Goal: Information Seeking & Learning: Learn about a topic

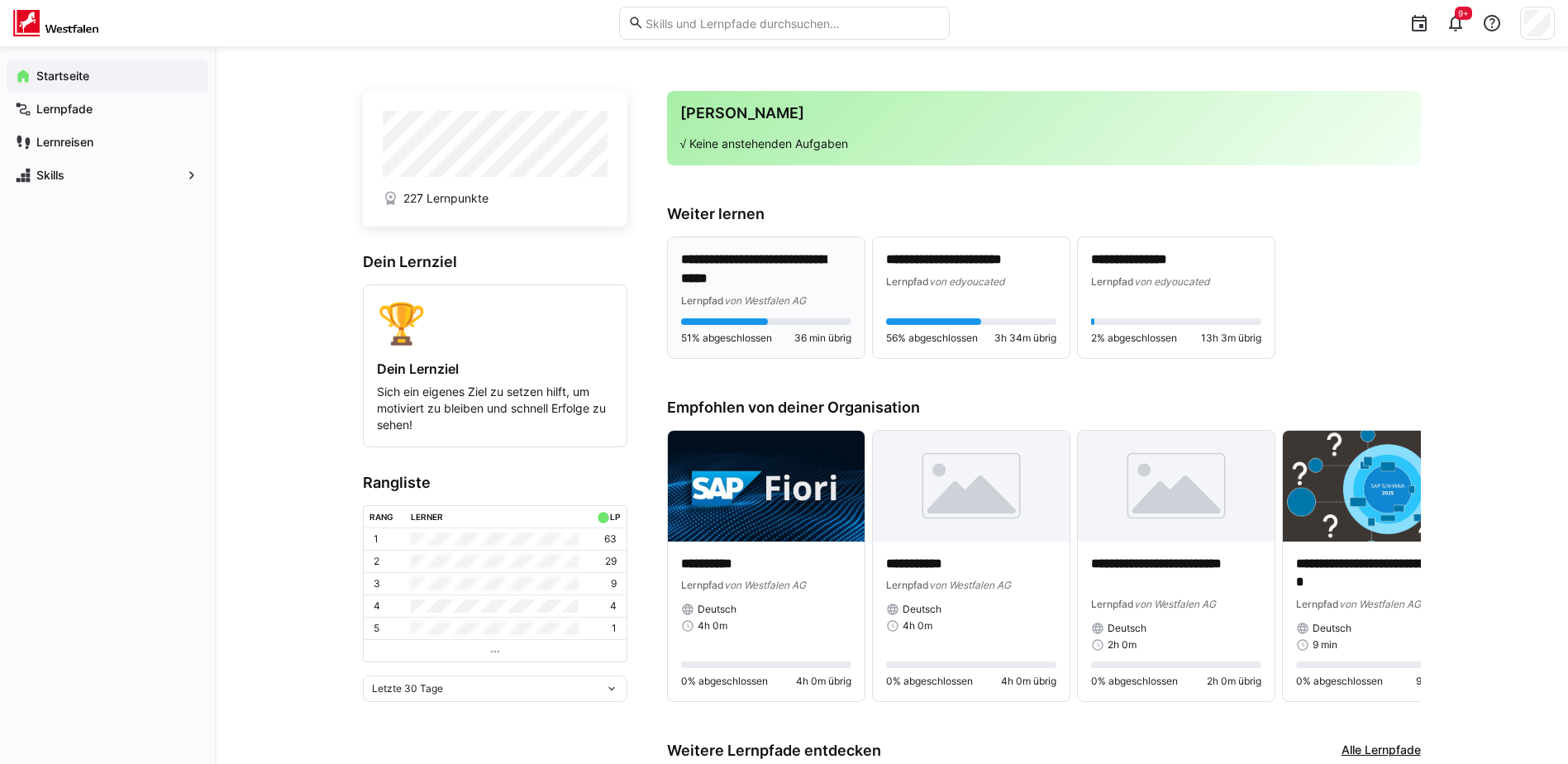
click at [772, 270] on p "**********" at bounding box center [766, 270] width 171 height 38
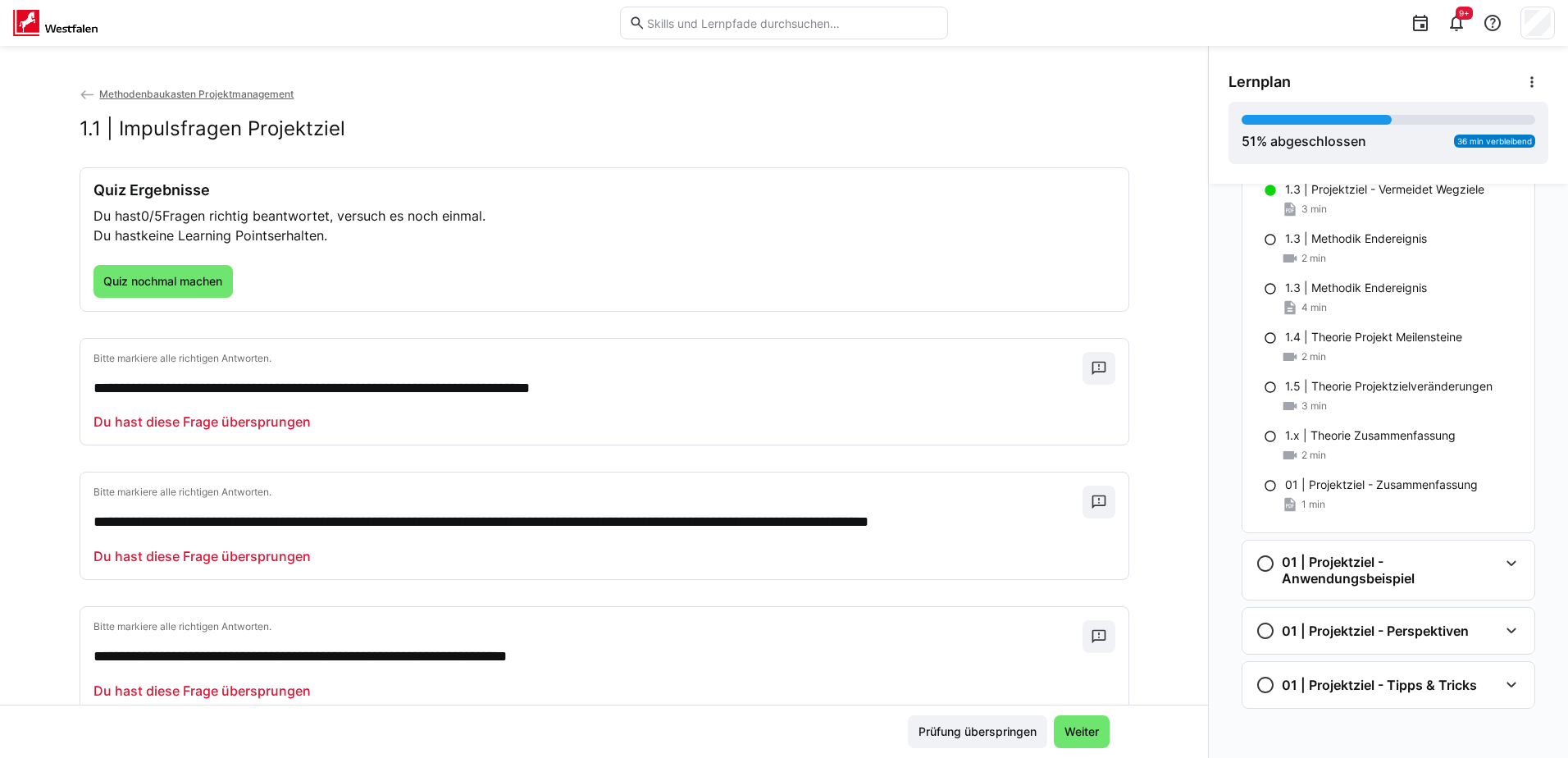
scroll to position [719, 0]
click at [1497, 579] on div "01 | Projektziel - Anwendungsbeispiel" at bounding box center [1387, 568] width 292 height 59
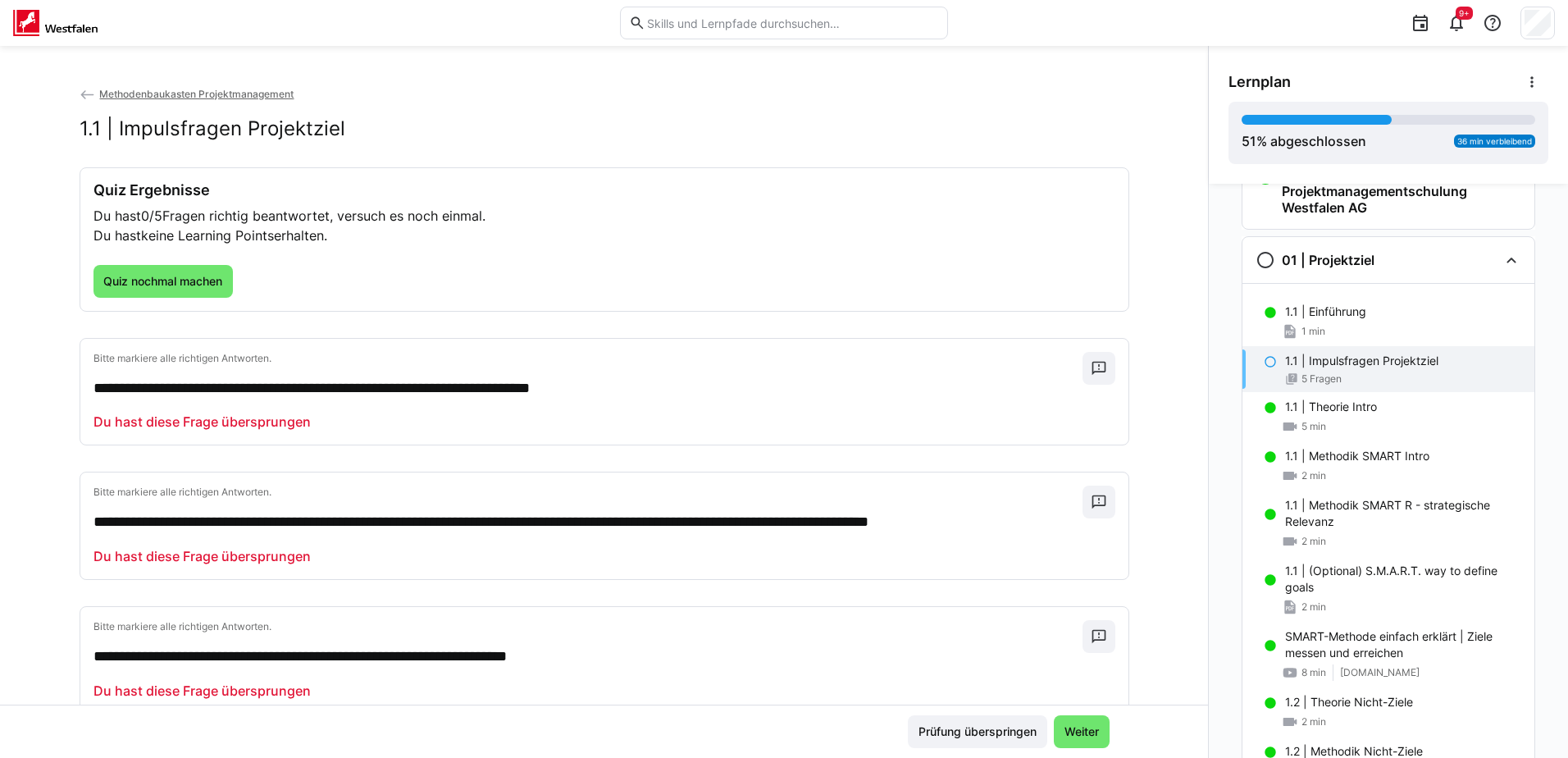
scroll to position [0, 0]
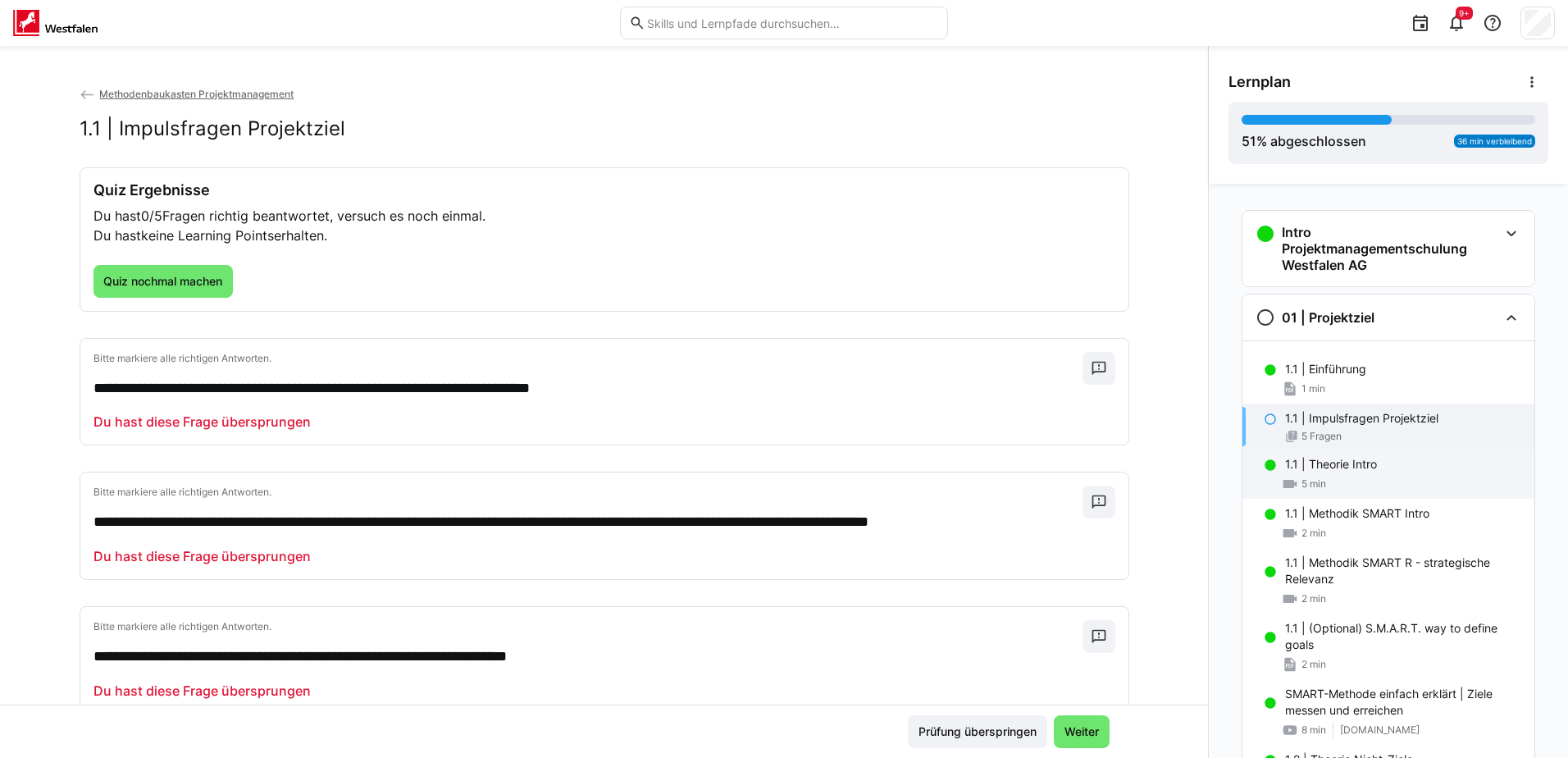
click at [1318, 466] on p "1.1 | Theorie Intro" at bounding box center [1331, 463] width 92 height 16
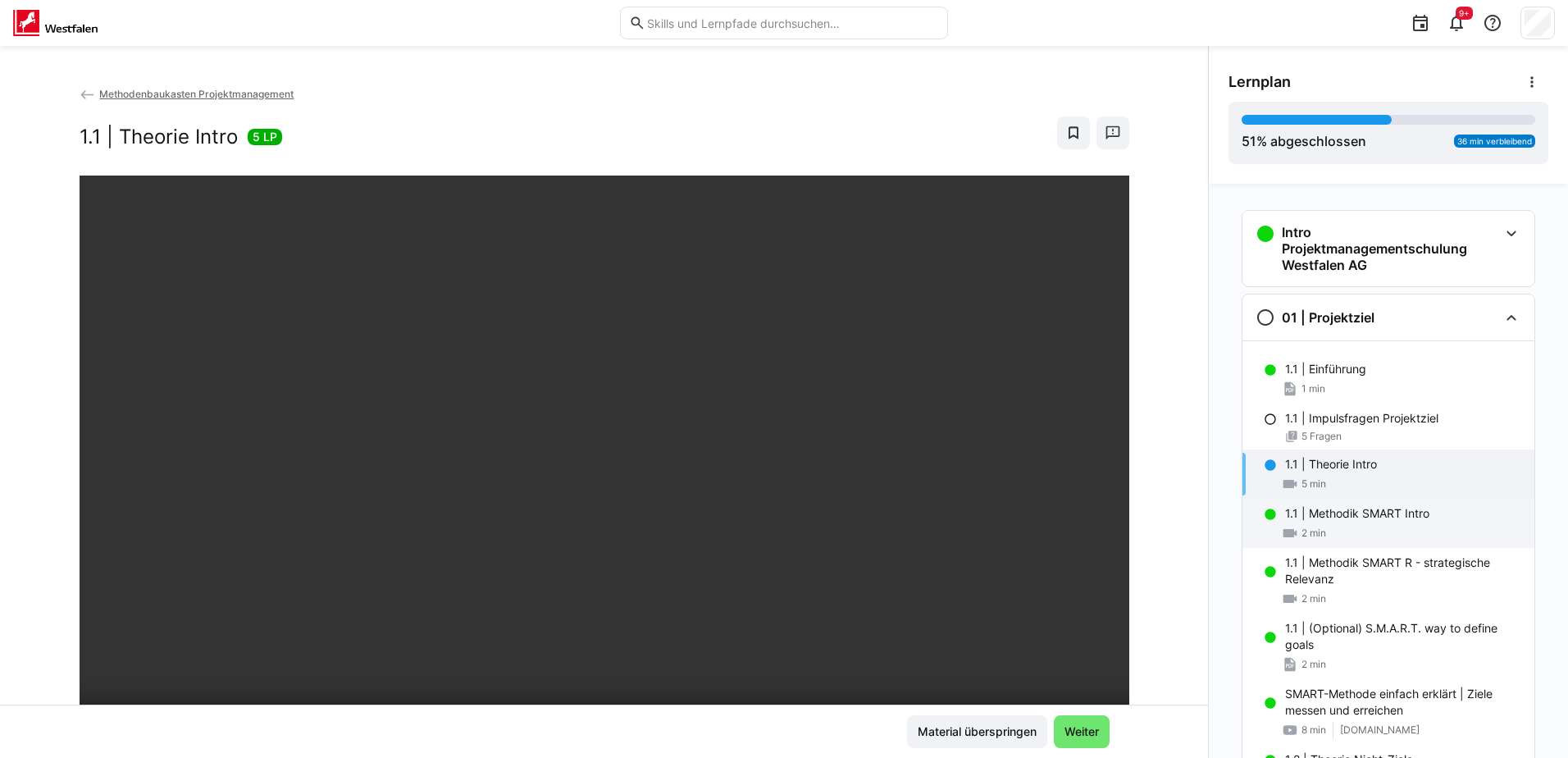
click at [1346, 526] on div "2 min" at bounding box center [1404, 532] width 236 height 16
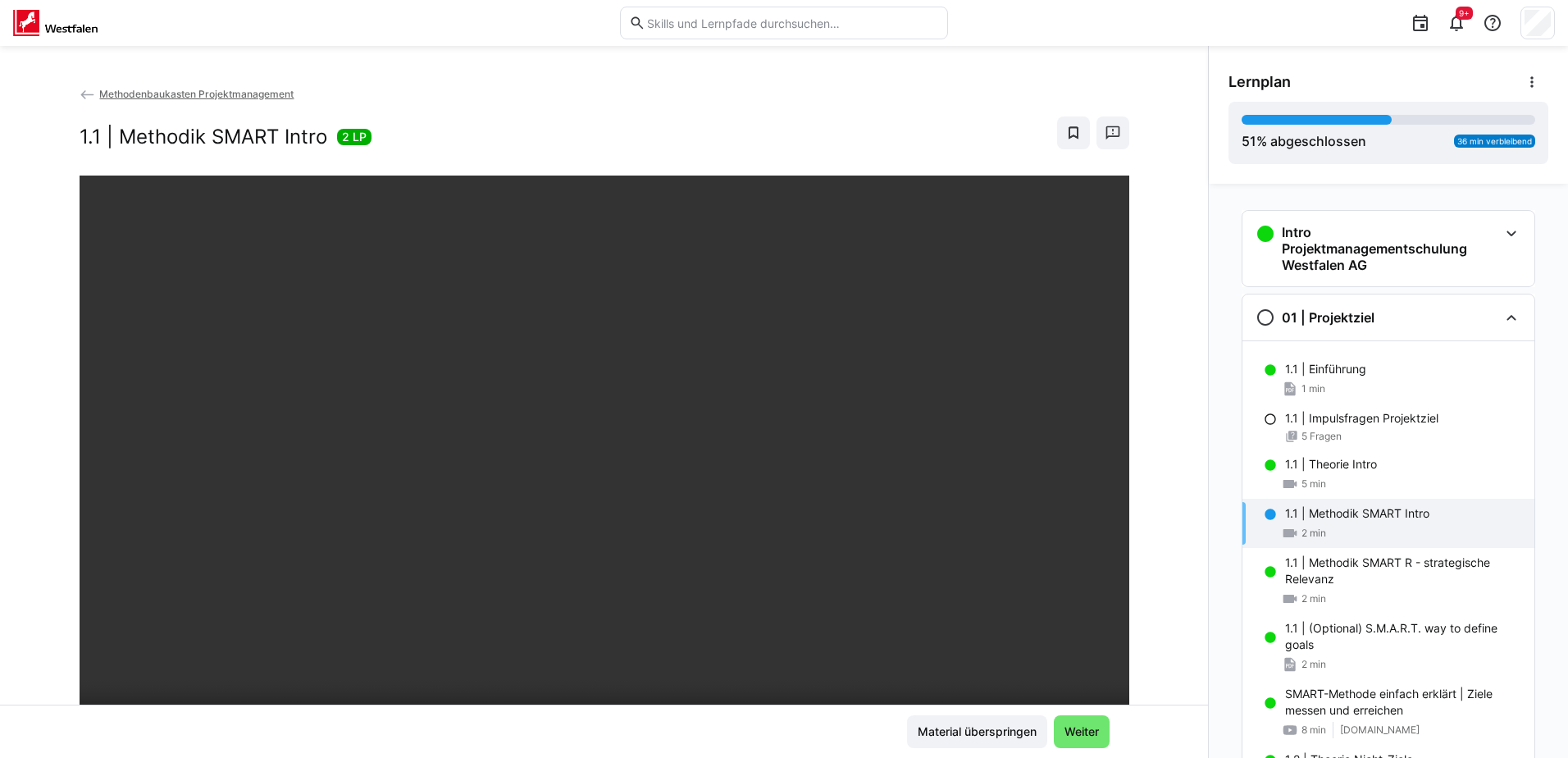
scroll to position [82, 0]
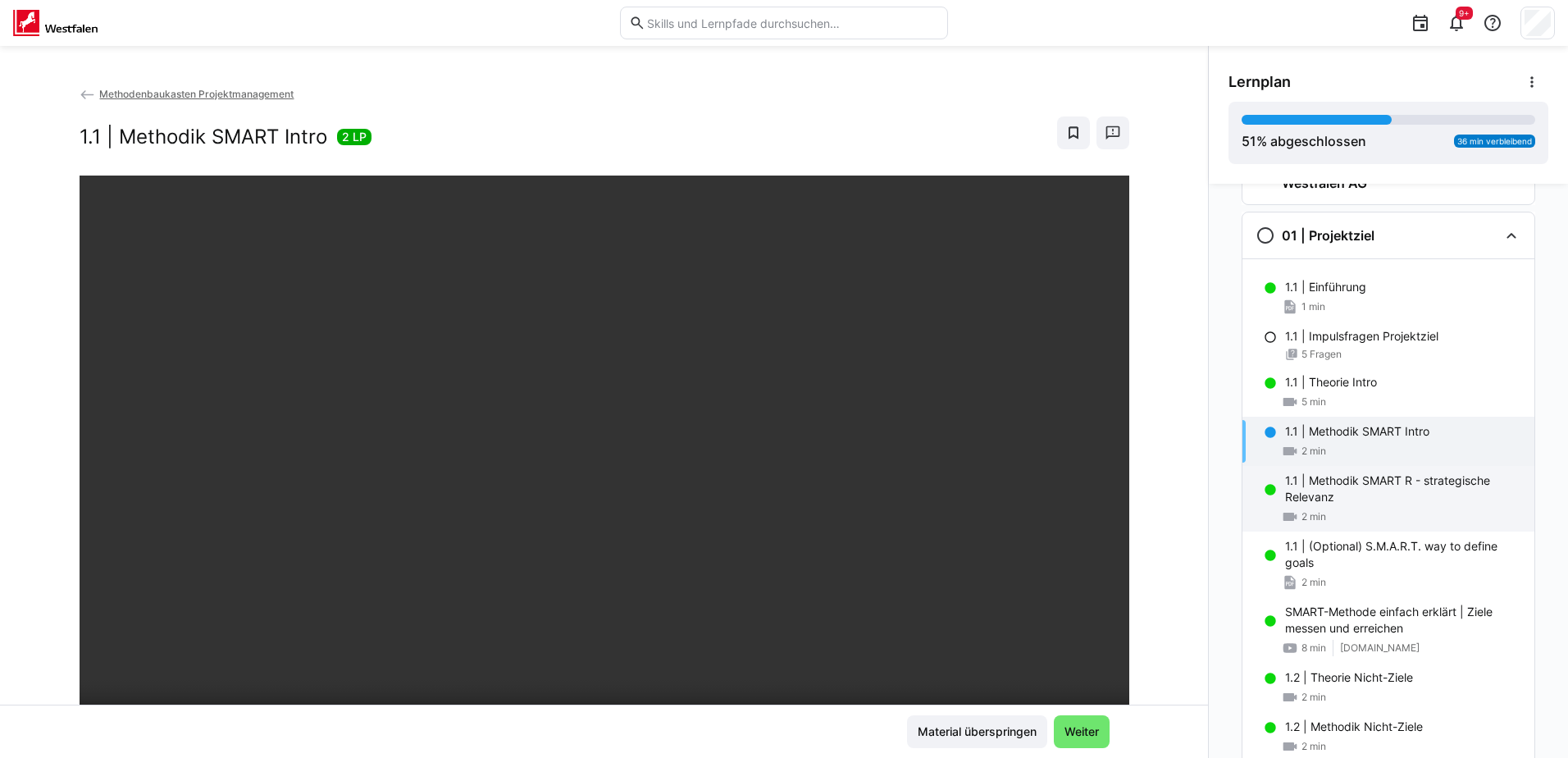
click at [1336, 481] on p "1.1 | Methodik SMART R - strategische Relevanz" at bounding box center [1404, 489] width 236 height 33
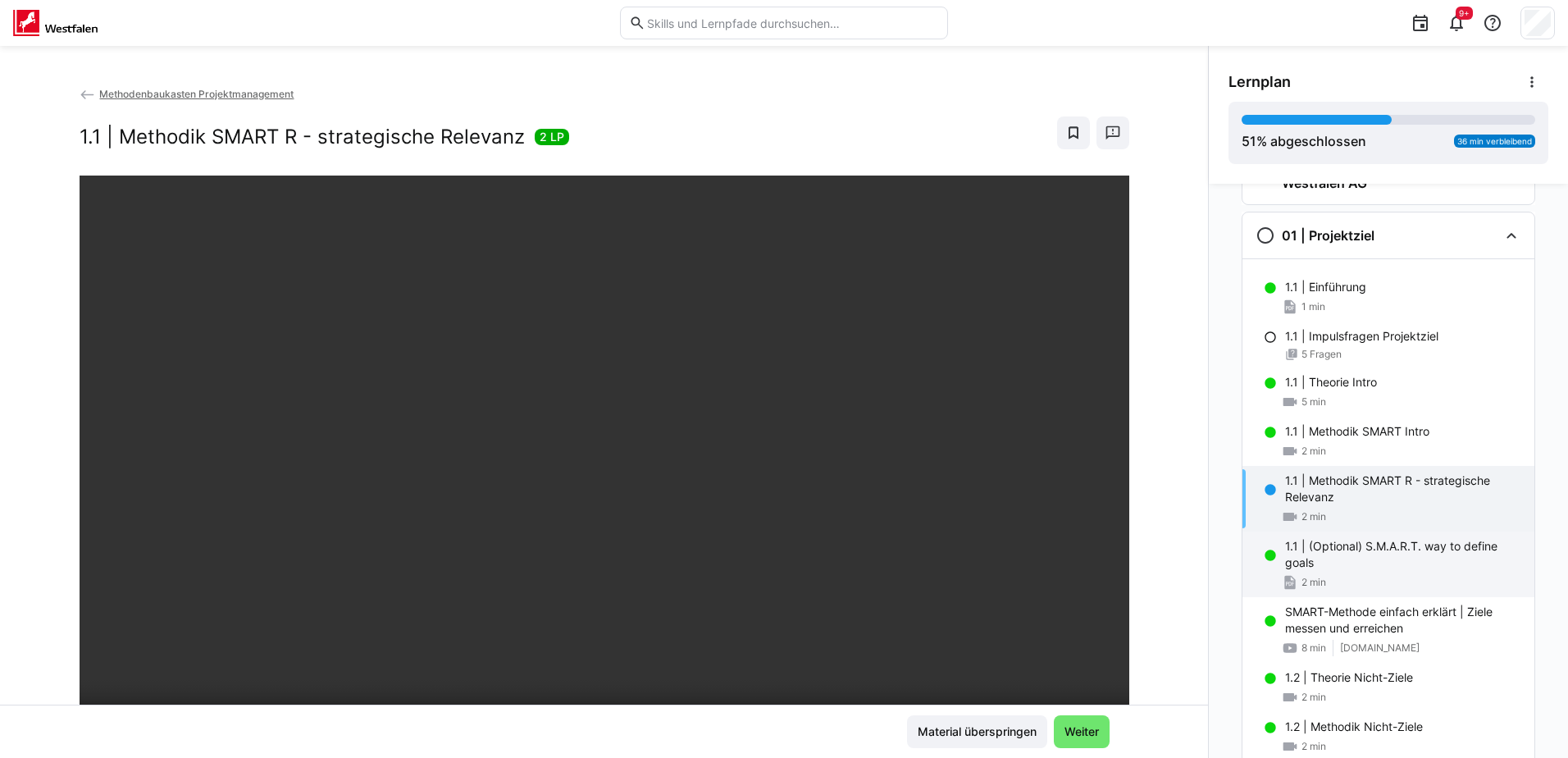
click at [1317, 546] on p "1.1 | (Optional) S.M.A.R.T. way to define goals" at bounding box center [1404, 554] width 236 height 33
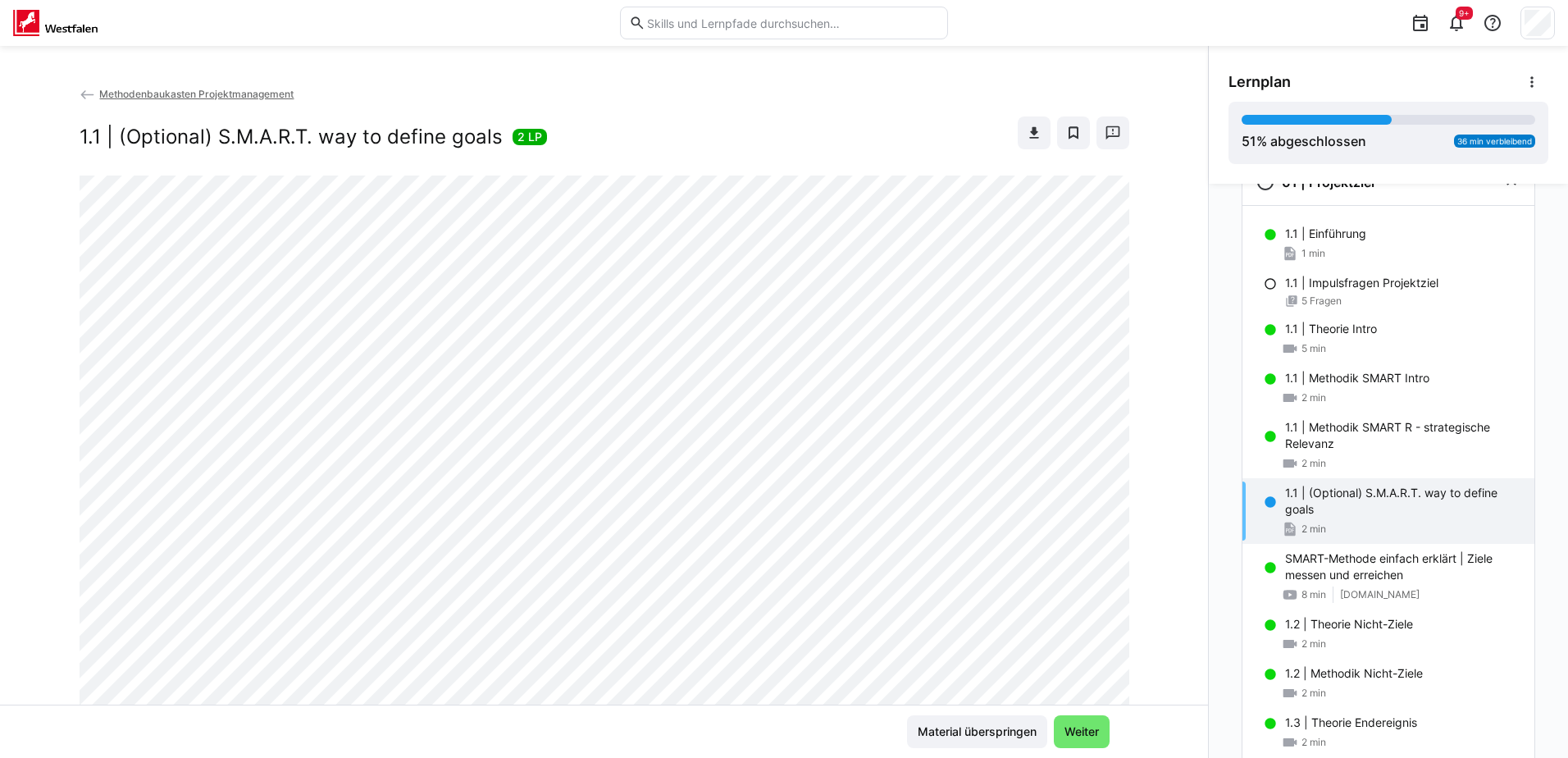
scroll to position [164, 0]
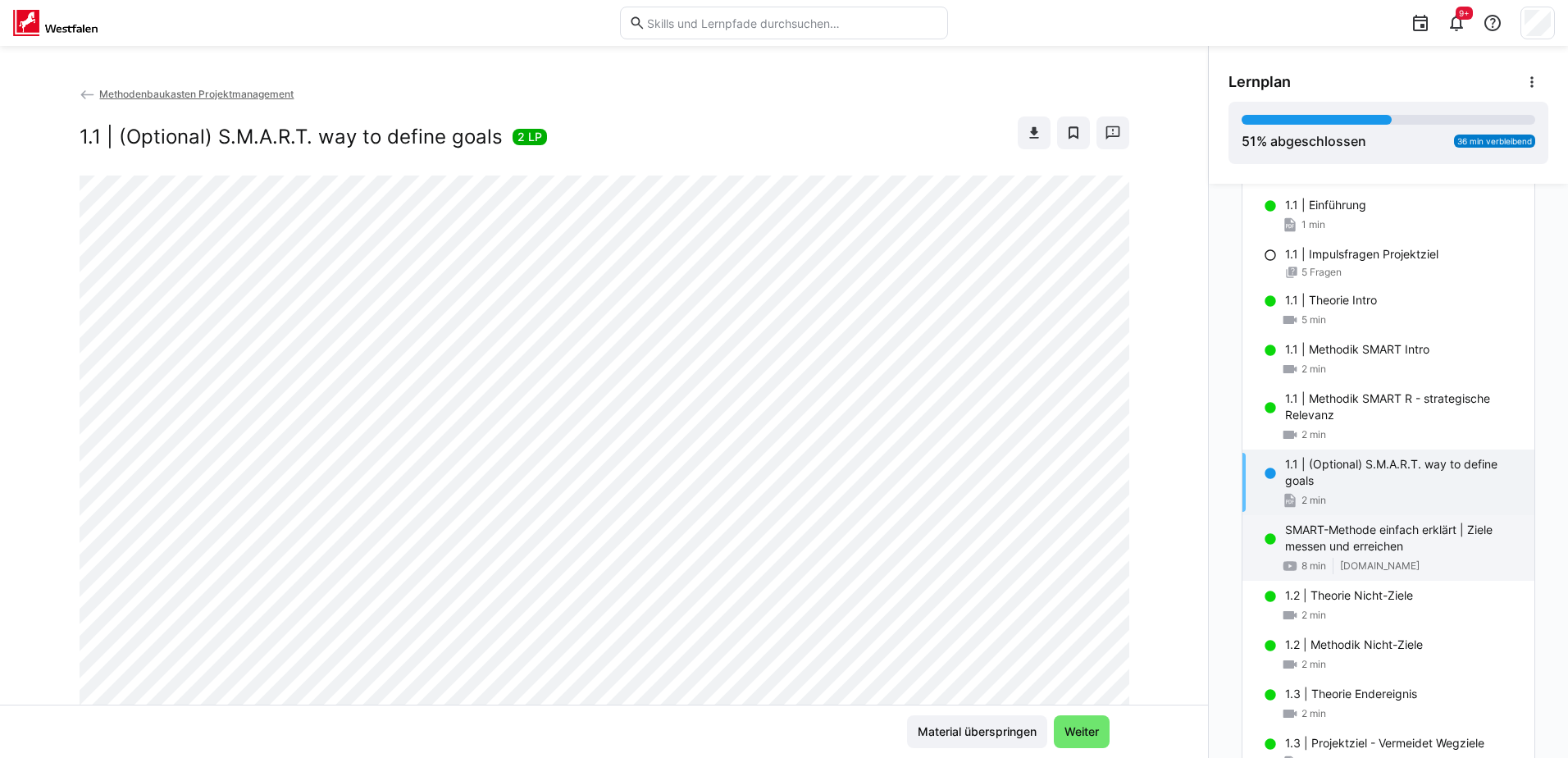
click at [1336, 535] on p "SMART-Methode einfach erklärt | Ziele messen und erreichen" at bounding box center [1404, 538] width 236 height 33
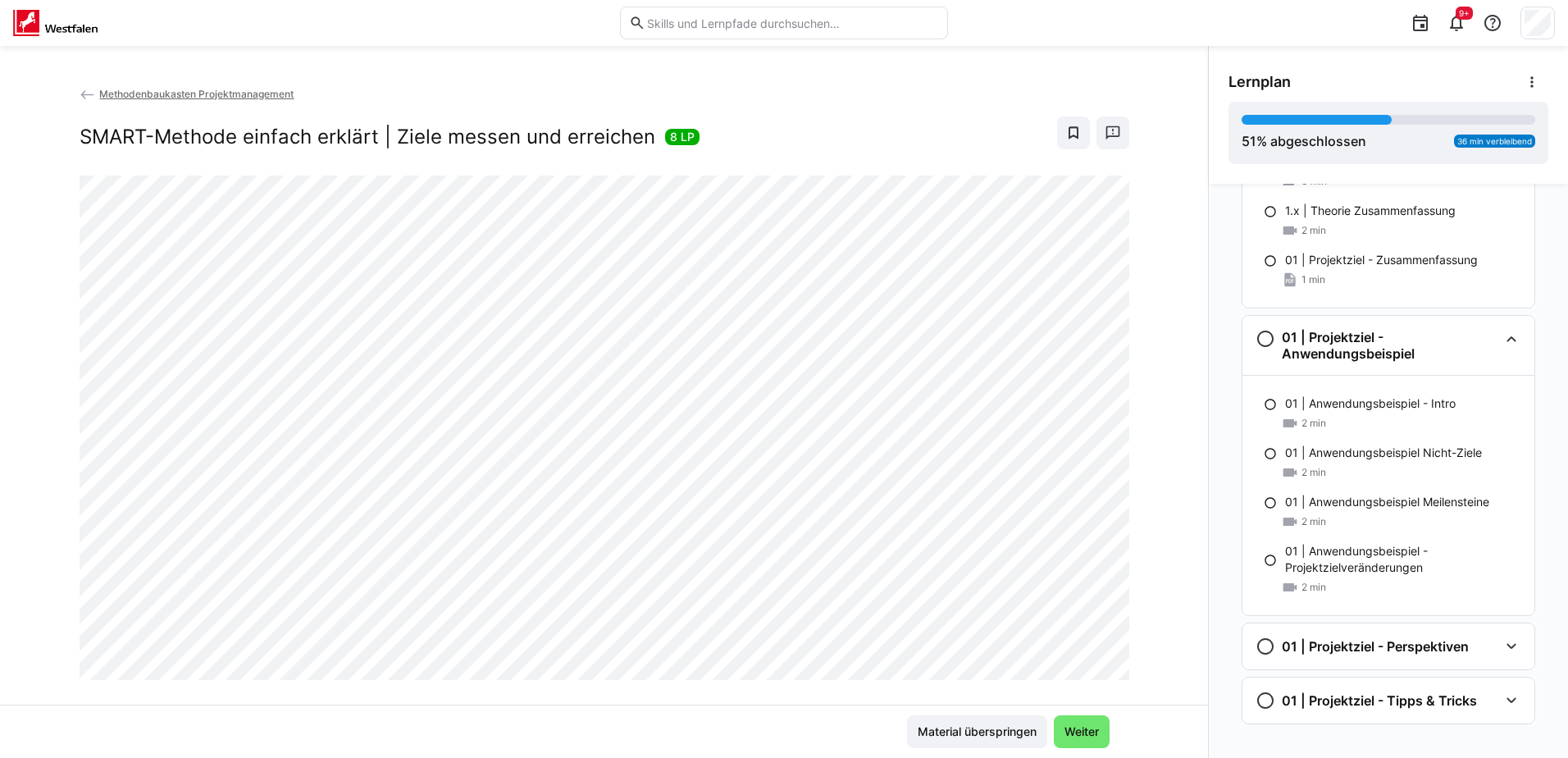
scroll to position [959, 0]
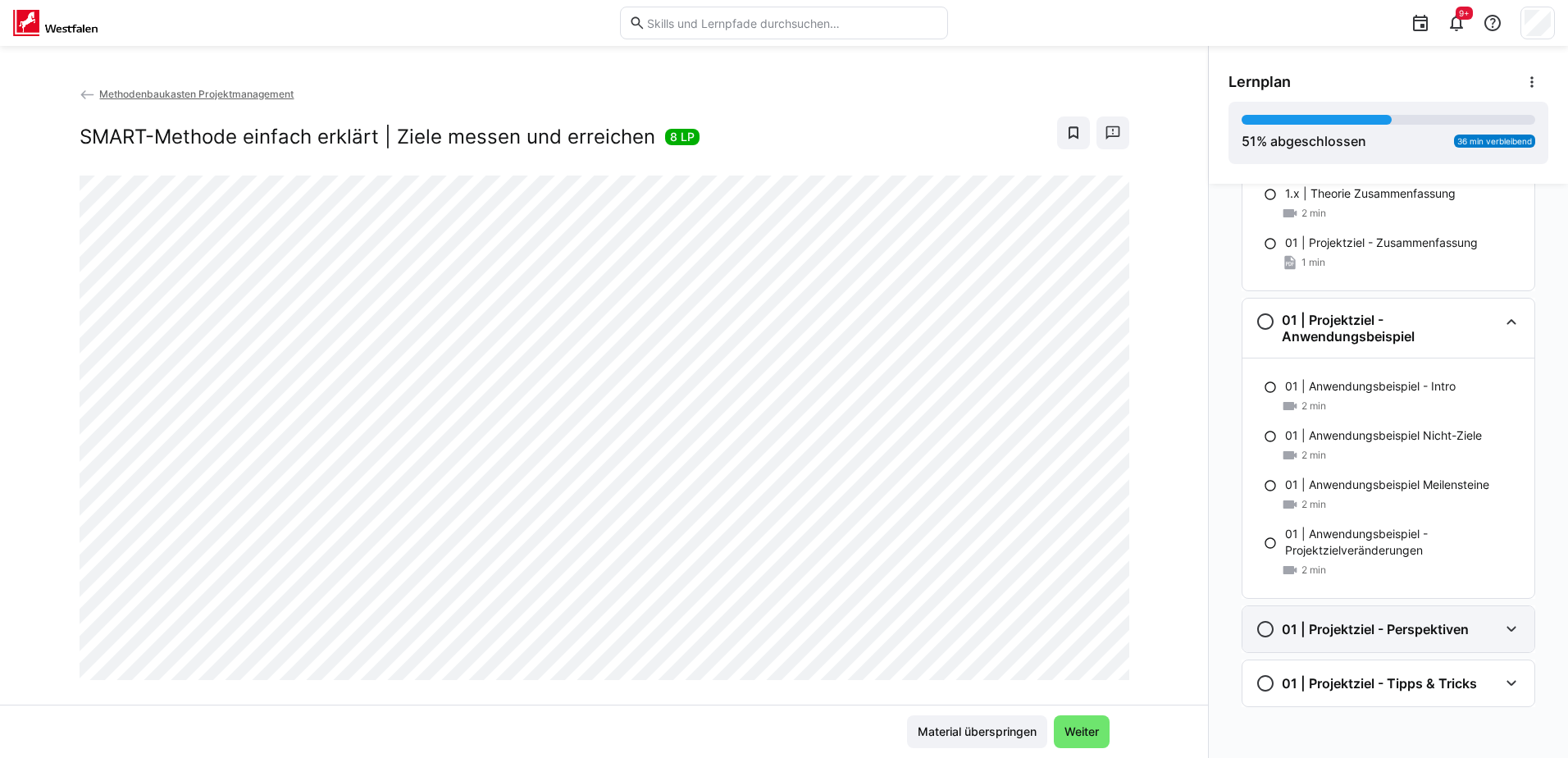
click at [1502, 632] on eds-icon at bounding box center [1511, 629] width 20 height 20
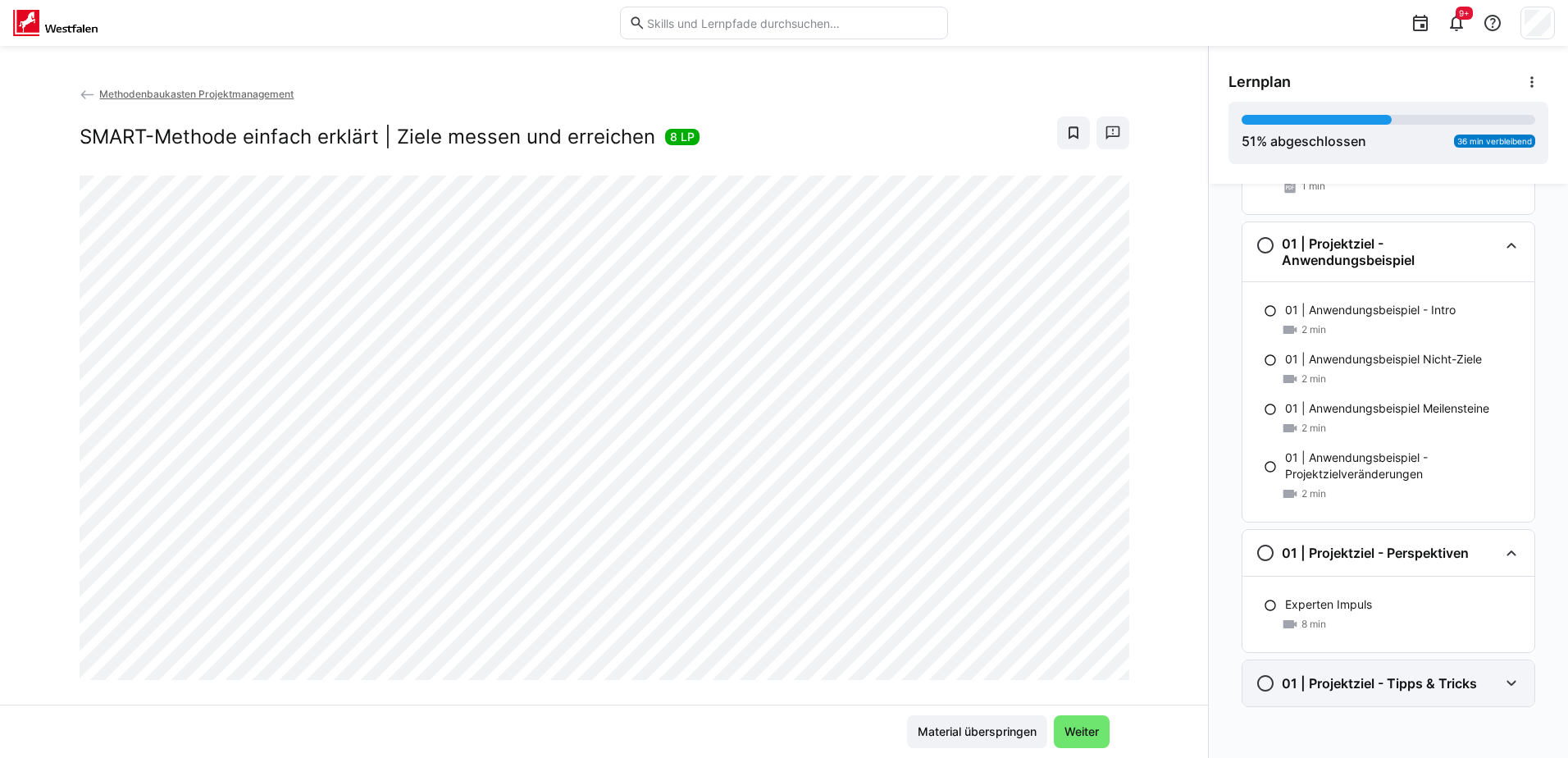
click at [1492, 691] on div "01 | Projektziel - Tipps & Tricks" at bounding box center [1387, 682] width 292 height 46
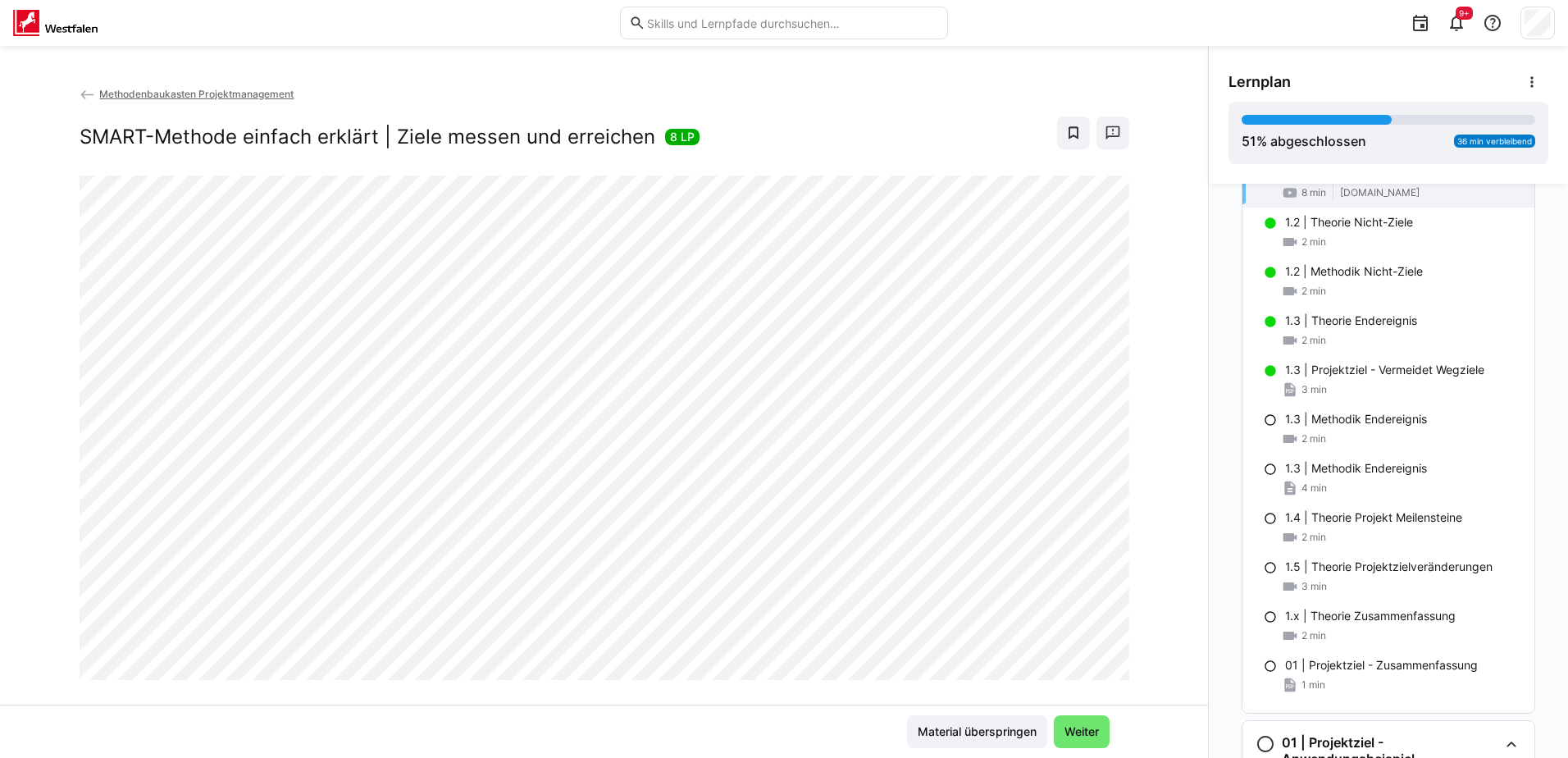
scroll to position [292, 0]
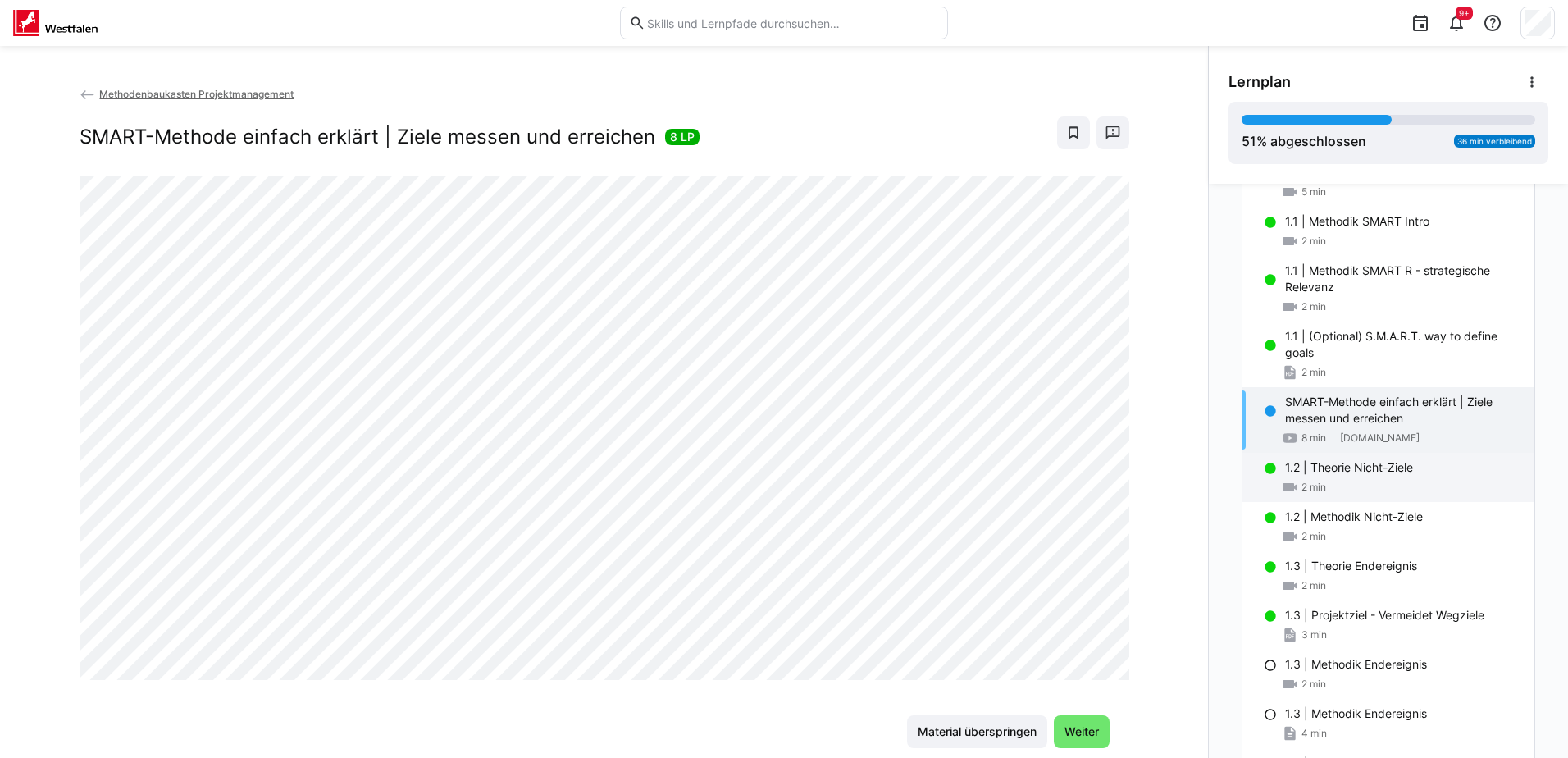
click at [1329, 457] on div "1.2 | Theorie Nicht-Ziele 2 min" at bounding box center [1387, 477] width 292 height 49
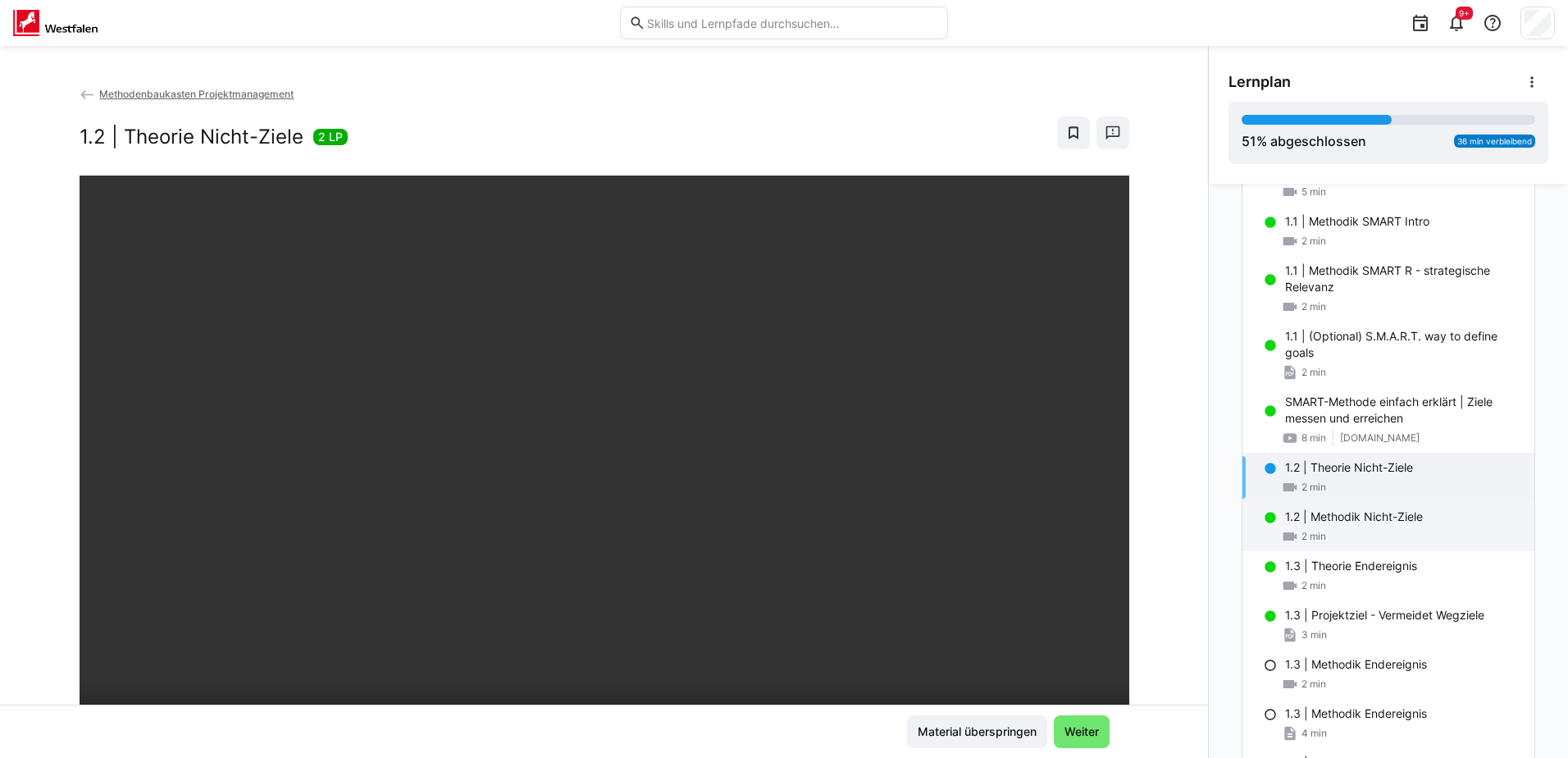
click at [1363, 525] on div "1.2 | Methodik Nicht-Ziele 2 min" at bounding box center [1387, 526] width 292 height 49
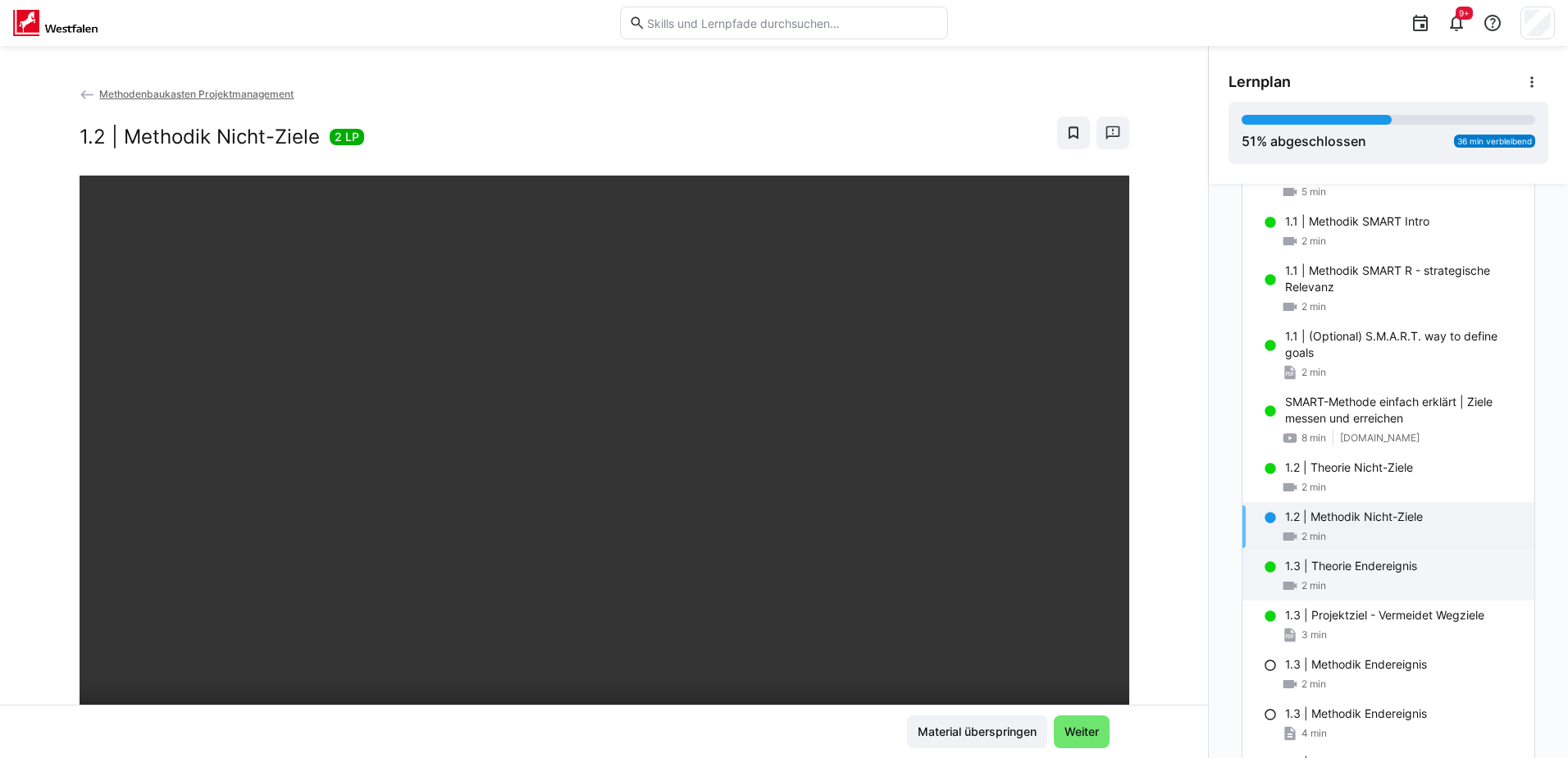
click at [1354, 584] on div "2 min" at bounding box center [1404, 585] width 236 height 16
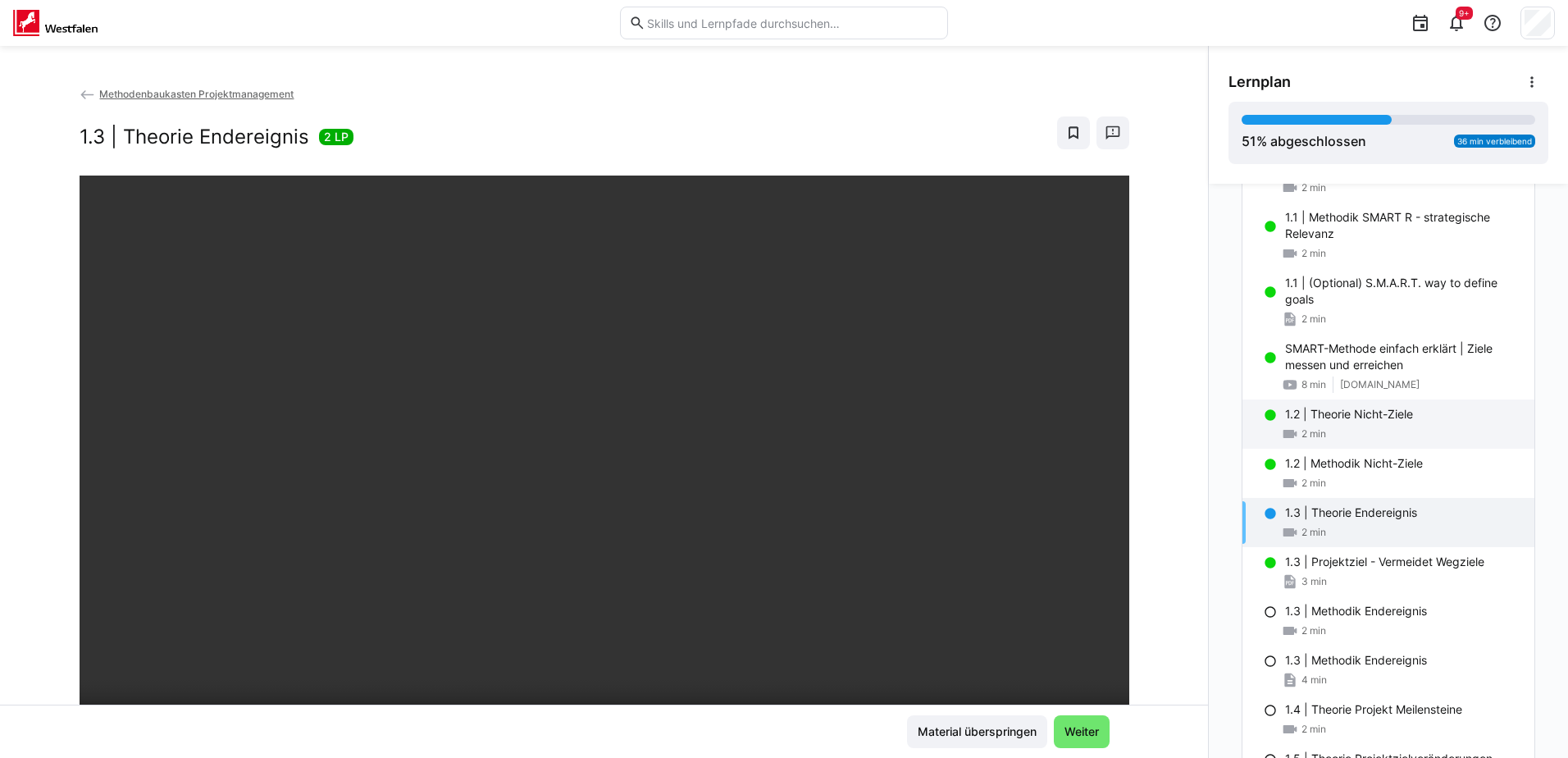
scroll to position [374, 0]
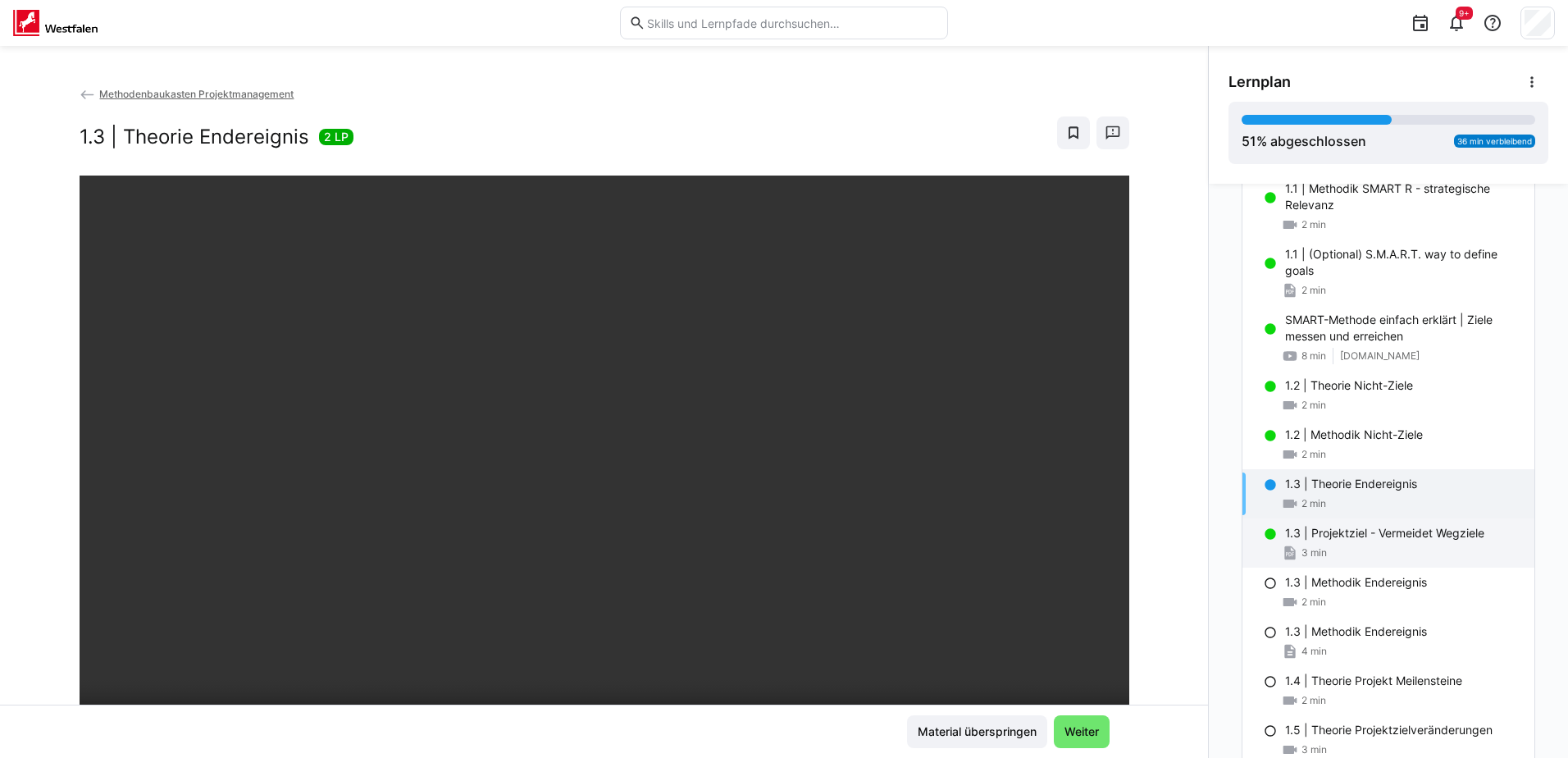
click at [1378, 530] on p "1.3 | Projektziel - Vermeidet Wegziele" at bounding box center [1385, 532] width 199 height 16
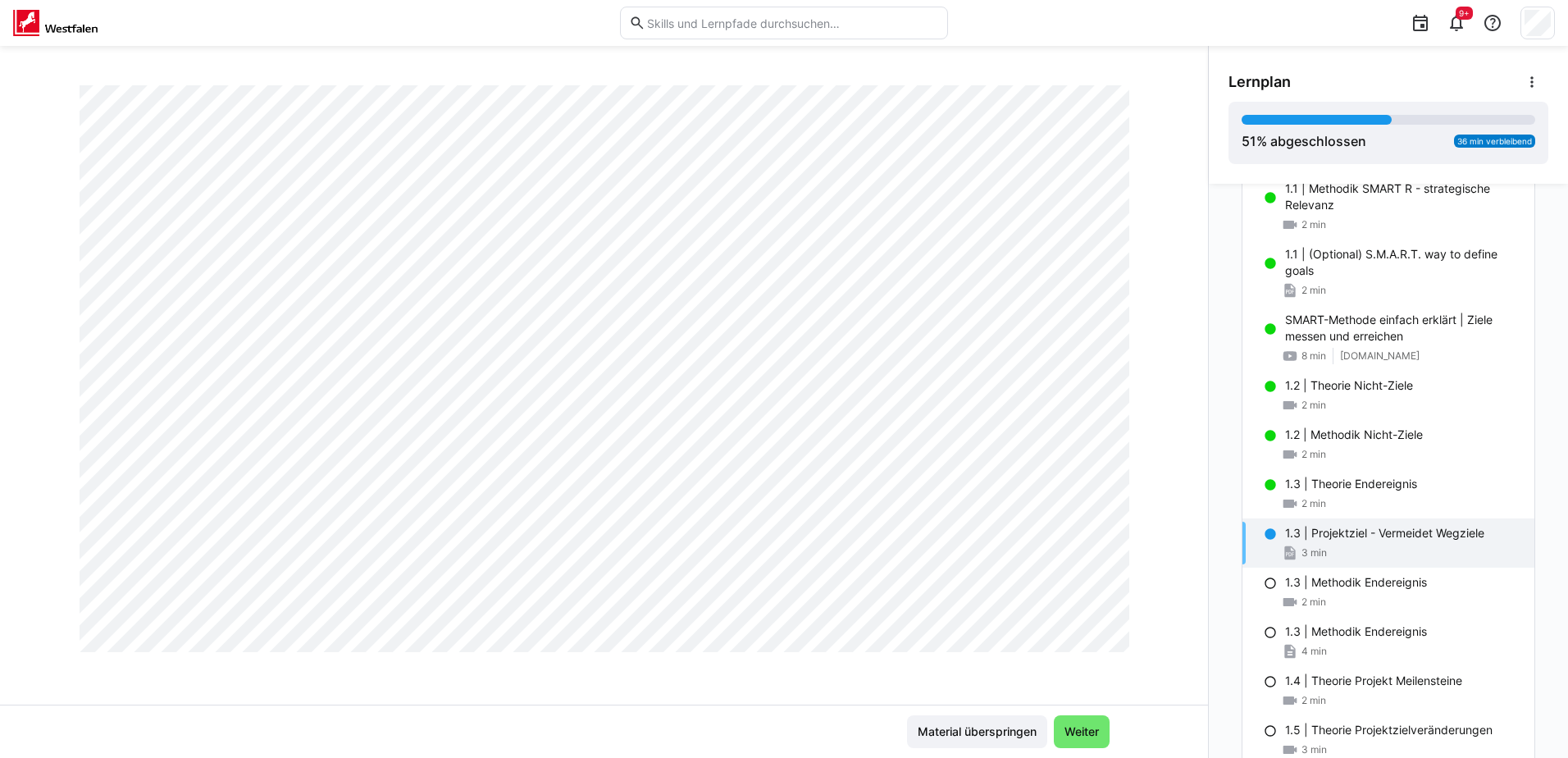
scroll to position [964, 0]
